Goal: Transaction & Acquisition: Obtain resource

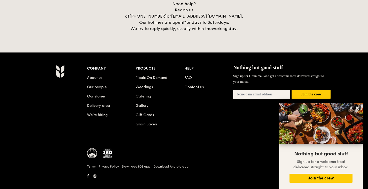
scroll to position [1211, 0]
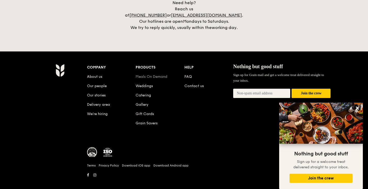
click at [154, 74] on link "Meals On Demand" at bounding box center [152, 76] width 32 height 4
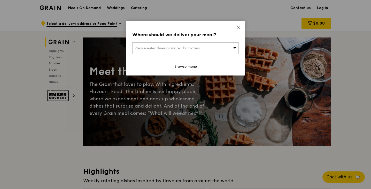
click at [240, 27] on icon at bounding box center [238, 27] width 5 height 5
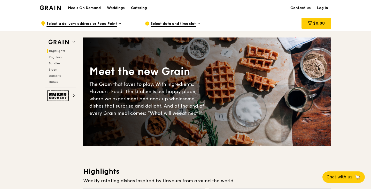
click at [138, 7] on div "Catering" at bounding box center [139, 7] width 16 height 15
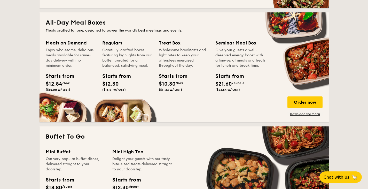
scroll to position [336, 0]
click at [237, 68] on div "Give your guests a well-deserved energy boost with a line-up of meals and treat…" at bounding box center [240, 58] width 50 height 21
click at [302, 114] on link "Download the menu" at bounding box center [304, 114] width 35 height 4
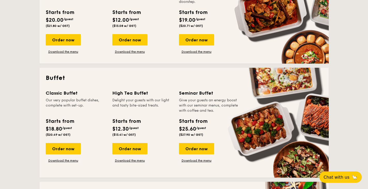
scroll to position [207, 0]
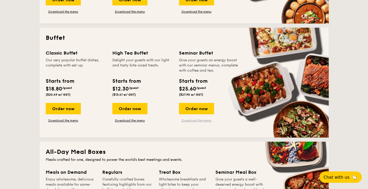
click at [189, 119] on link "Download the menu" at bounding box center [196, 120] width 35 height 4
